Goal: Task Accomplishment & Management: Complete application form

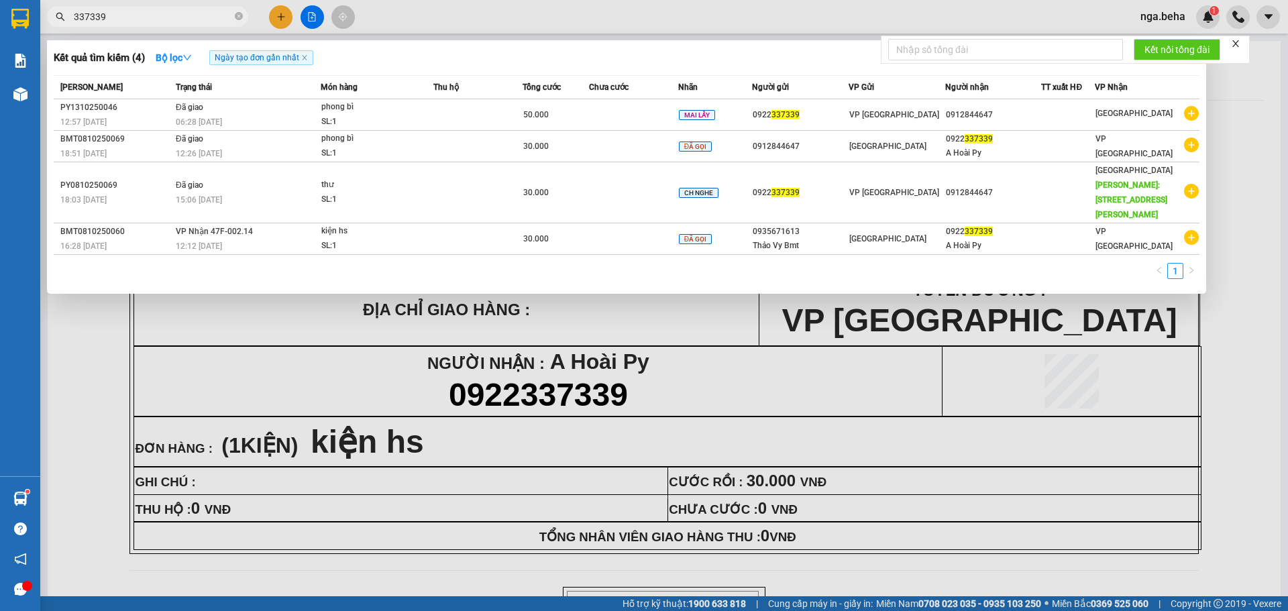
click at [171, 20] on input "337339" at bounding box center [153, 16] width 158 height 15
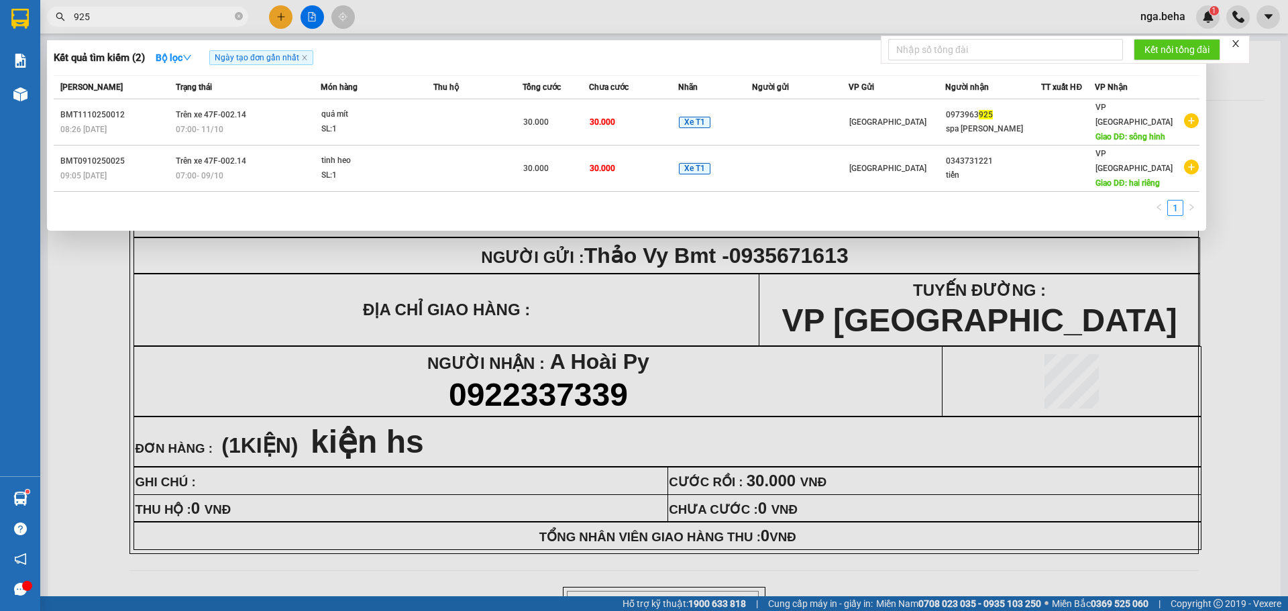
click at [156, 15] on input "925" at bounding box center [153, 16] width 158 height 15
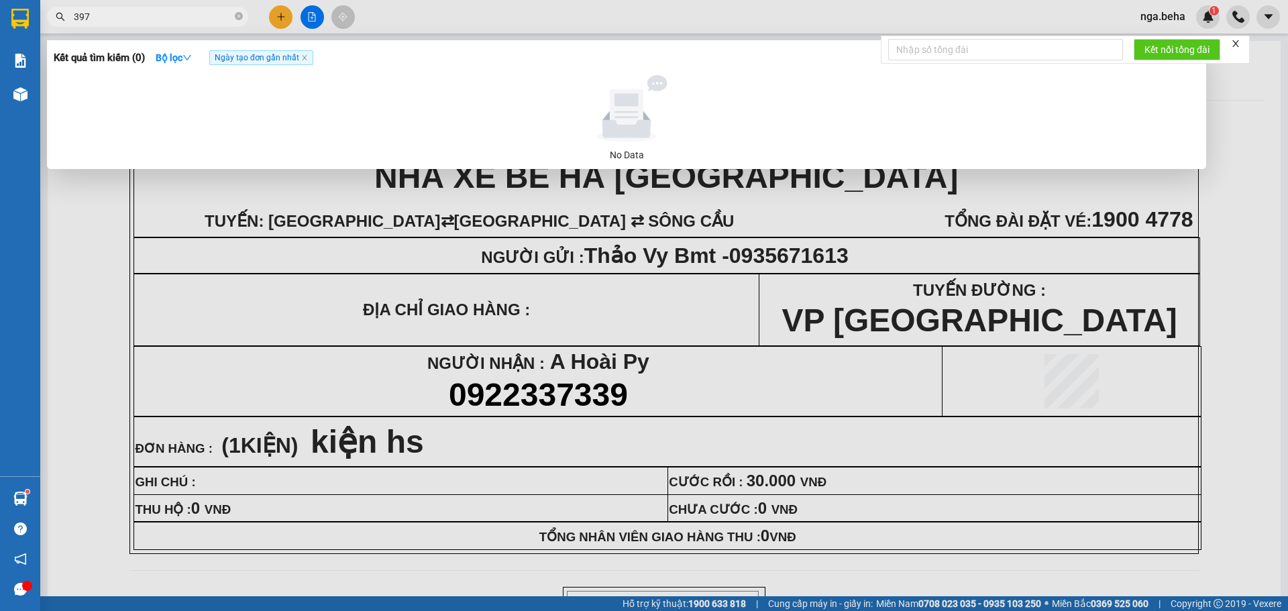
click at [115, 17] on input "397" at bounding box center [153, 16] width 158 height 15
type input "297"
click at [330, 269] on div at bounding box center [644, 305] width 1288 height 611
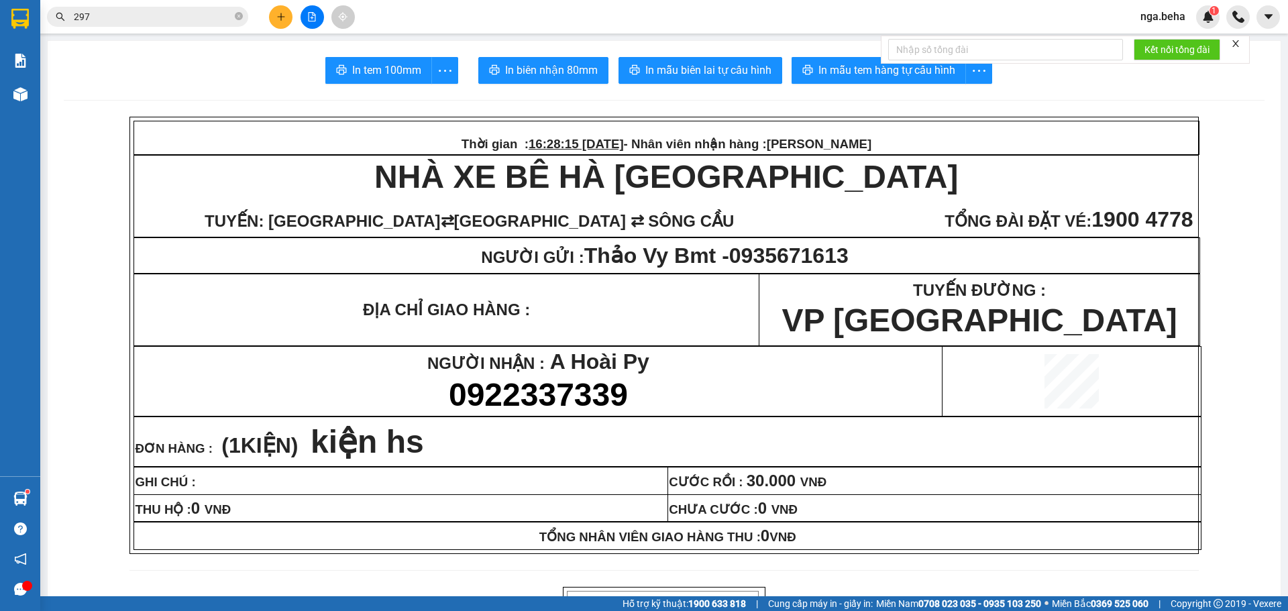
click at [187, 10] on input "297" at bounding box center [153, 16] width 158 height 15
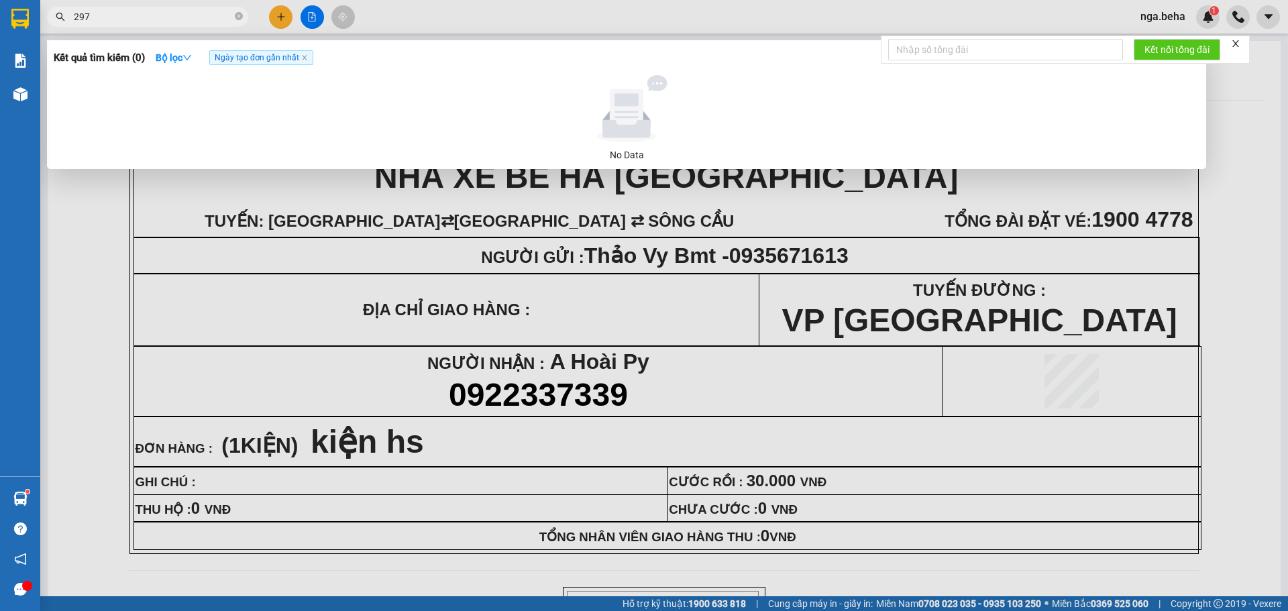
click at [187, 10] on input "297" at bounding box center [153, 16] width 158 height 15
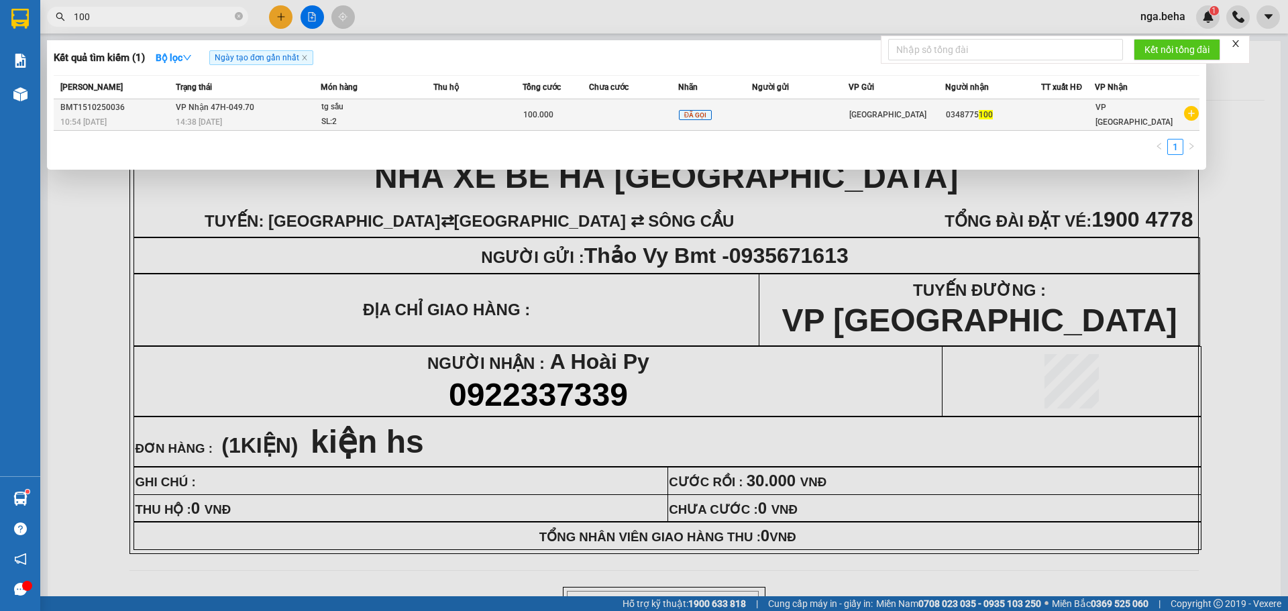
type input "100"
click at [470, 116] on td at bounding box center [478, 115] width 89 height 32
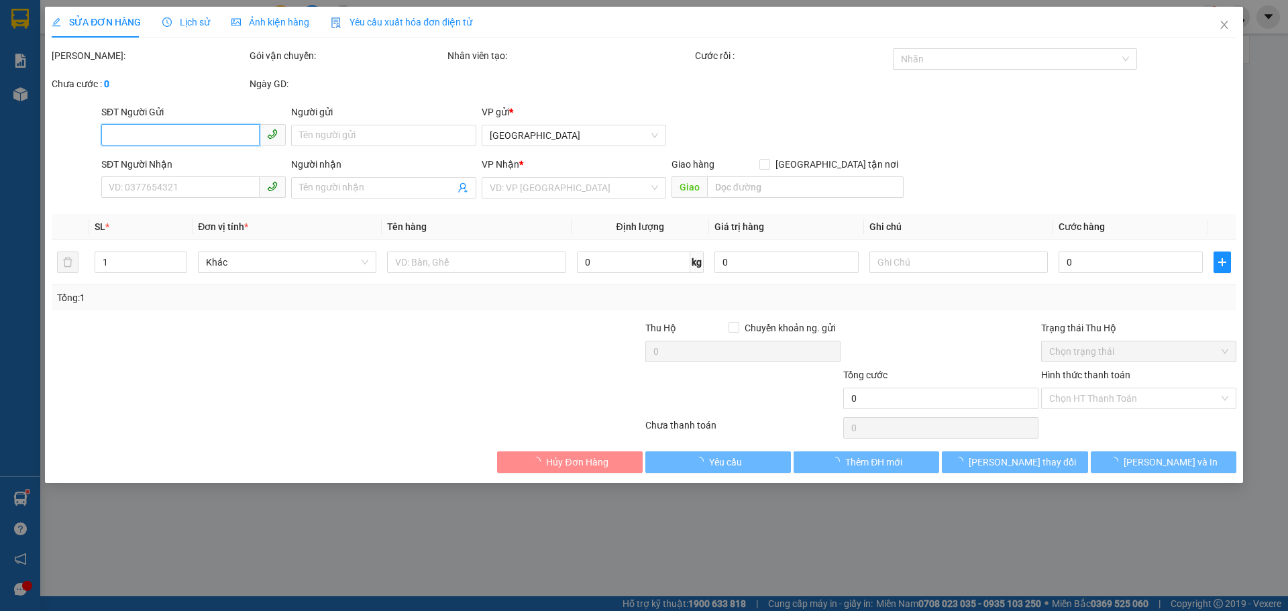
type input "0348775100"
type input "100.000"
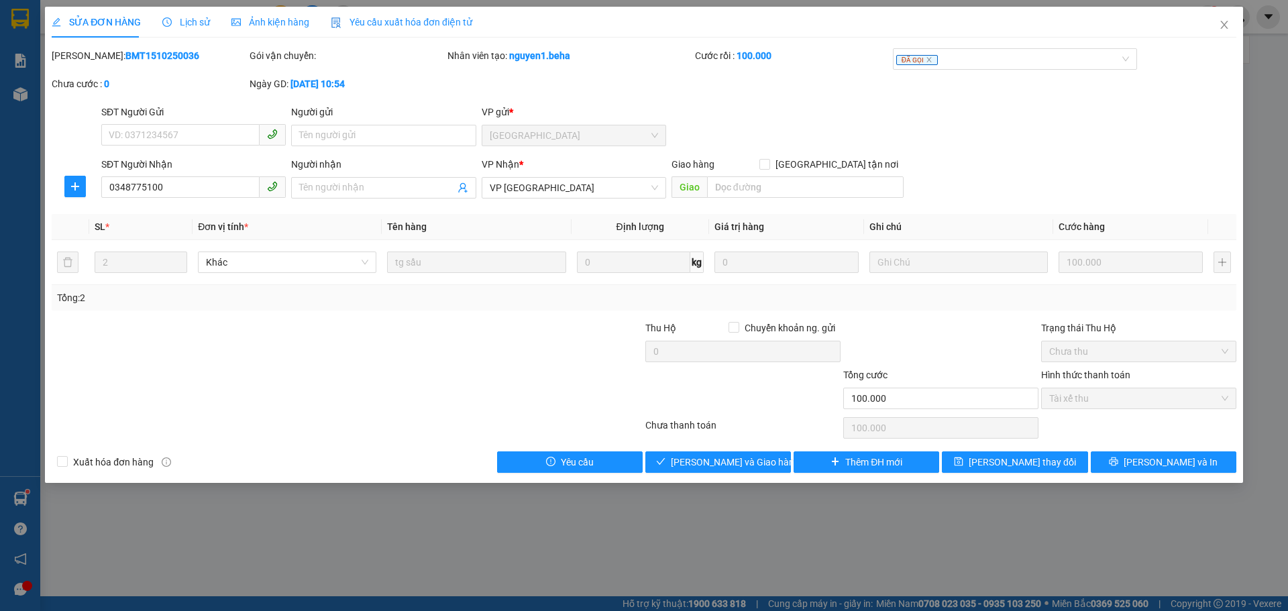
click at [273, 23] on span "Ảnh kiện hàng" at bounding box center [271, 22] width 78 height 11
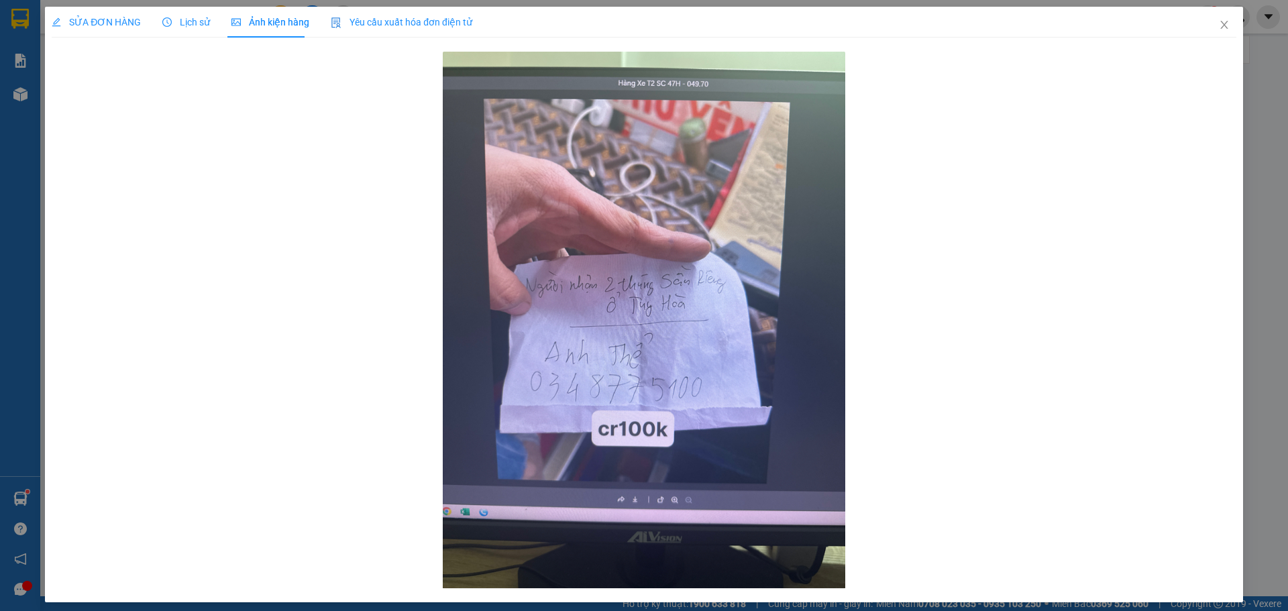
click at [101, 23] on span "SỬA ĐƠN HÀNG" at bounding box center [96, 22] width 89 height 11
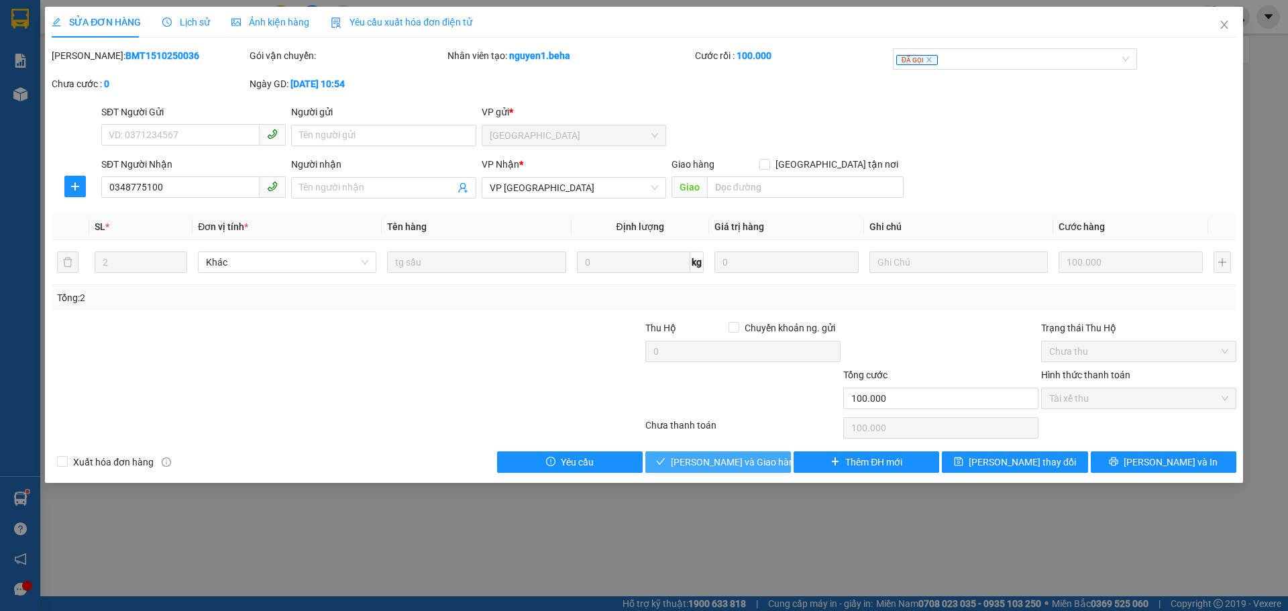
click at [715, 452] on button "[PERSON_NAME] và Giao hàng" at bounding box center [719, 462] width 146 height 21
type input "0"
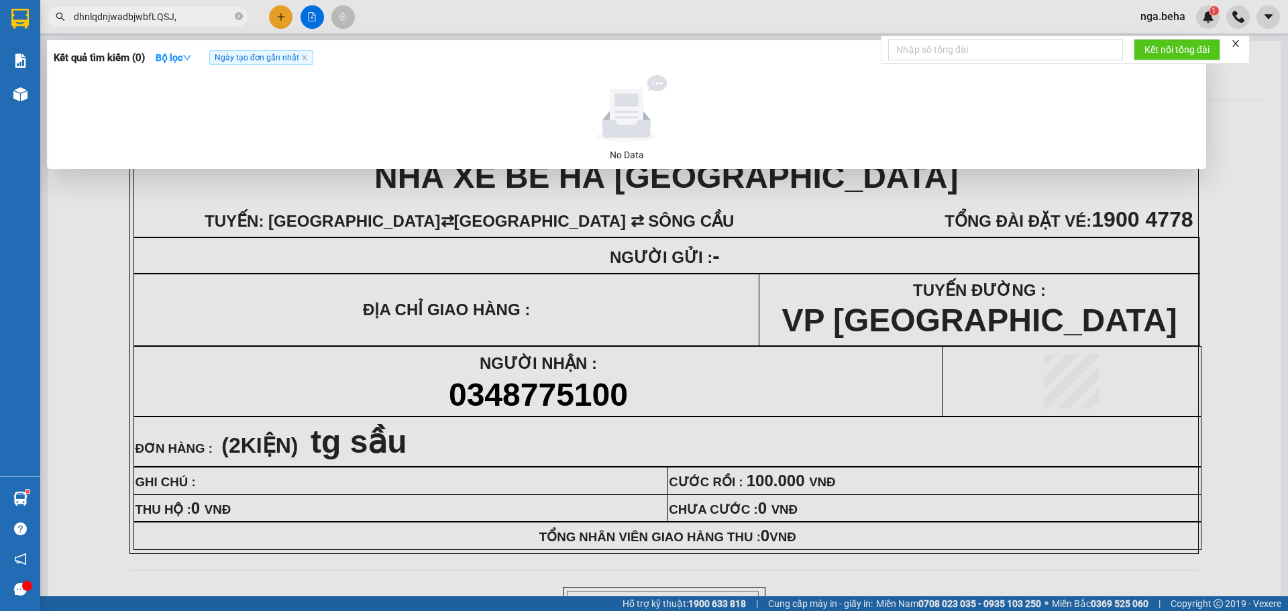
drag, startPoint x: 456, startPoint y: 425, endPoint x: 373, endPoint y: 428, distance: 83.3
click at [373, 428] on div at bounding box center [644, 305] width 1288 height 611
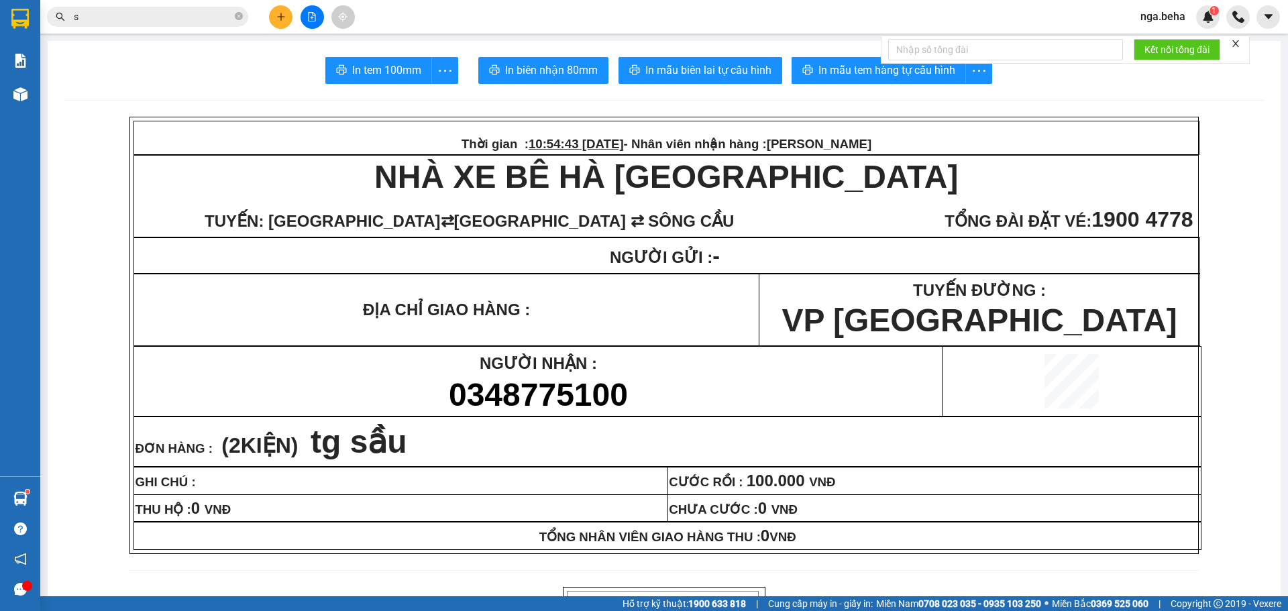
type input "s"
click button at bounding box center [280, 16] width 23 height 23
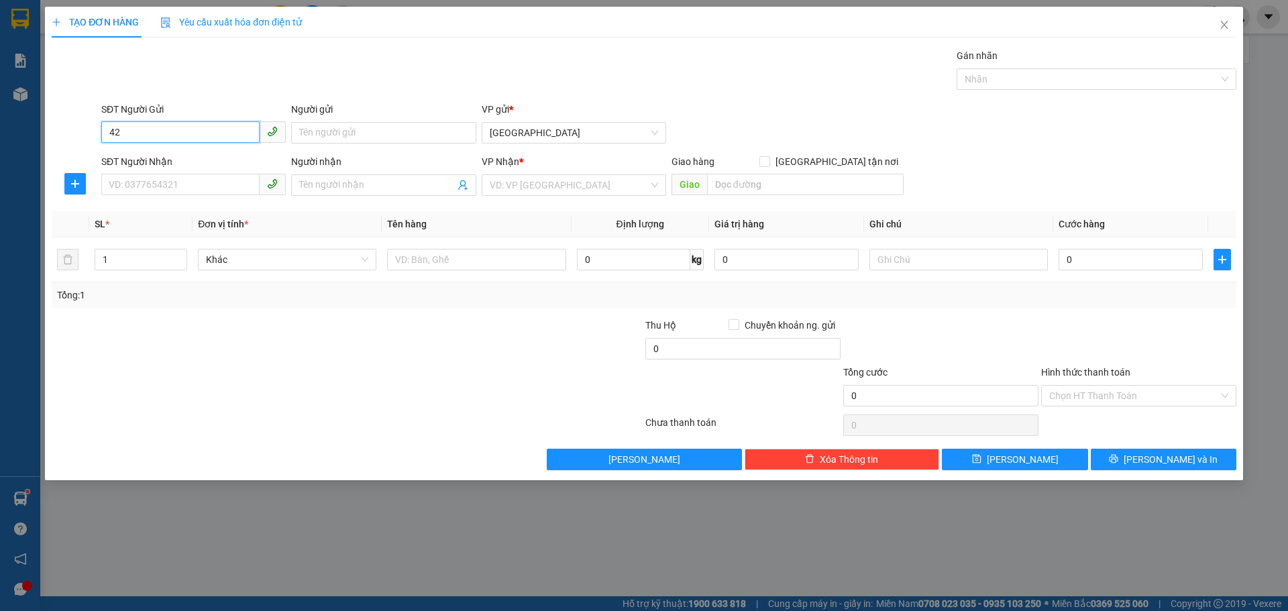
type input "42"
type input "giewy2et"
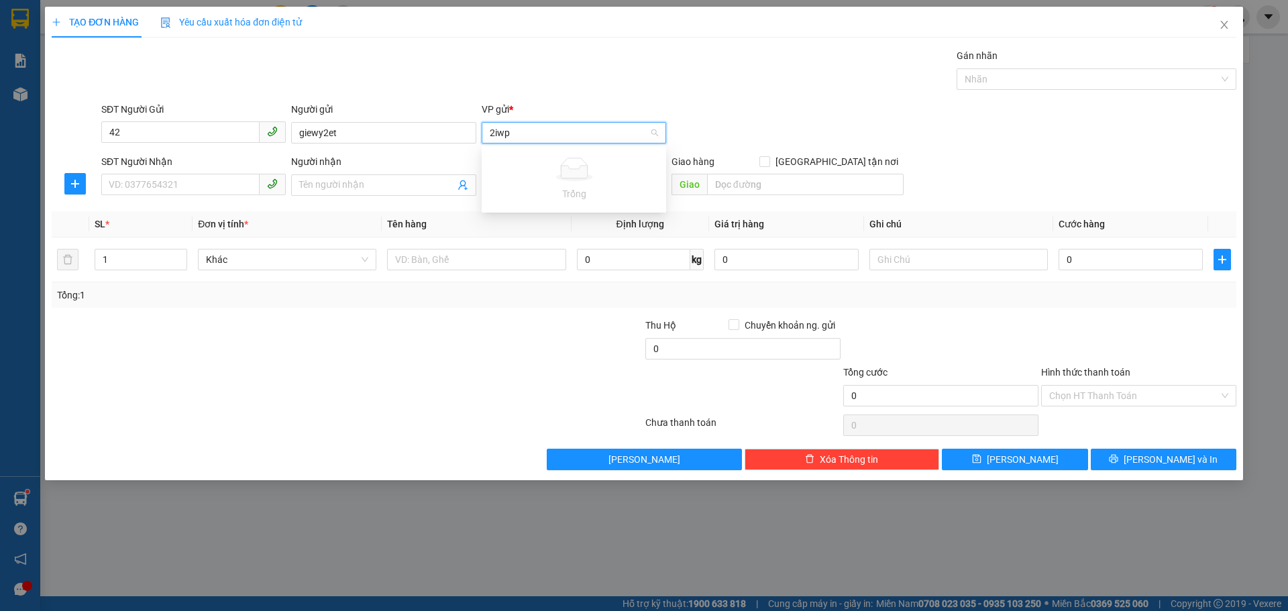
type input "2iwp"
type input "1"
